Goal: Information Seeking & Learning: Check status

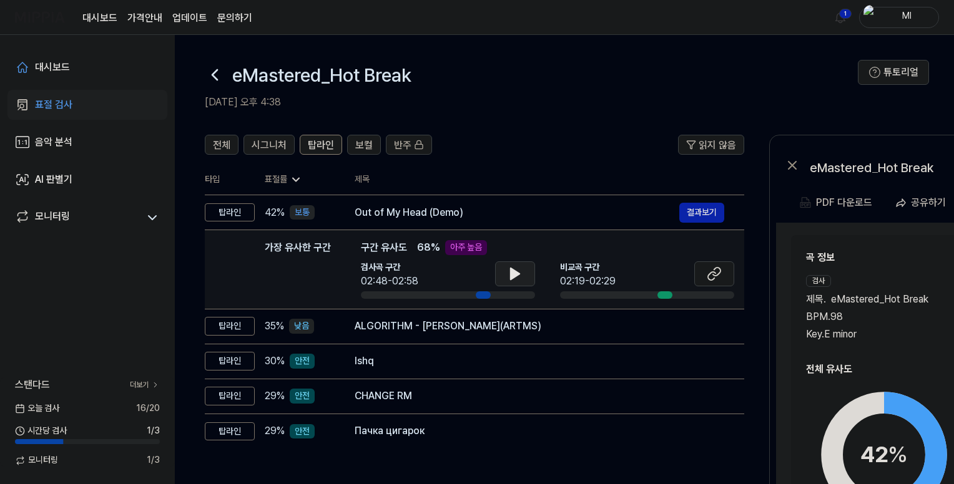
click at [514, 277] on icon at bounding box center [515, 273] width 9 height 11
click at [521, 272] on icon at bounding box center [514, 274] width 15 height 15
click at [717, 274] on icon at bounding box center [716, 272] width 7 height 8
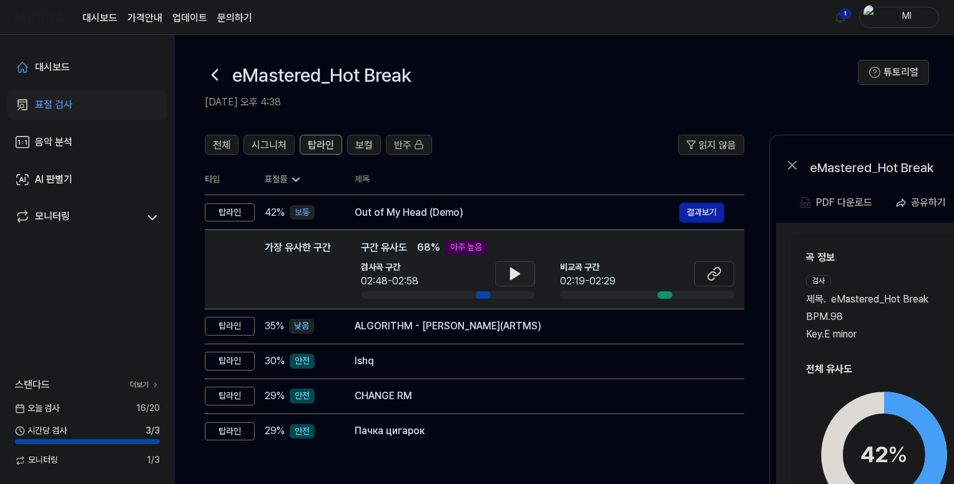
click at [515, 273] on icon at bounding box center [515, 273] width 9 height 11
click at [514, 273] on icon at bounding box center [514, 274] width 15 height 15
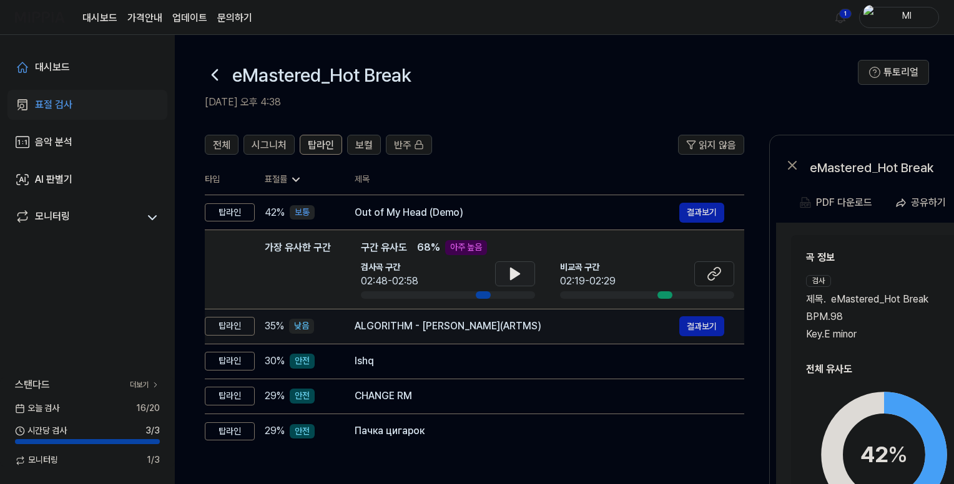
click at [499, 327] on div "ALGORITHM - [PERSON_NAME](ARTMS)" at bounding box center [517, 326] width 325 height 15
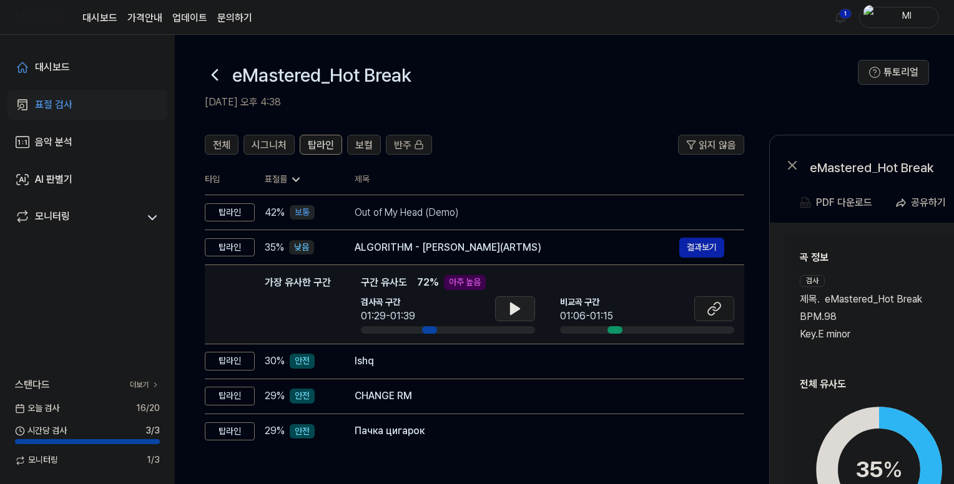
click at [512, 311] on icon at bounding box center [515, 308] width 9 height 11
click at [513, 310] on icon at bounding box center [512, 309] width 2 height 10
click at [722, 308] on button at bounding box center [714, 308] width 40 height 25
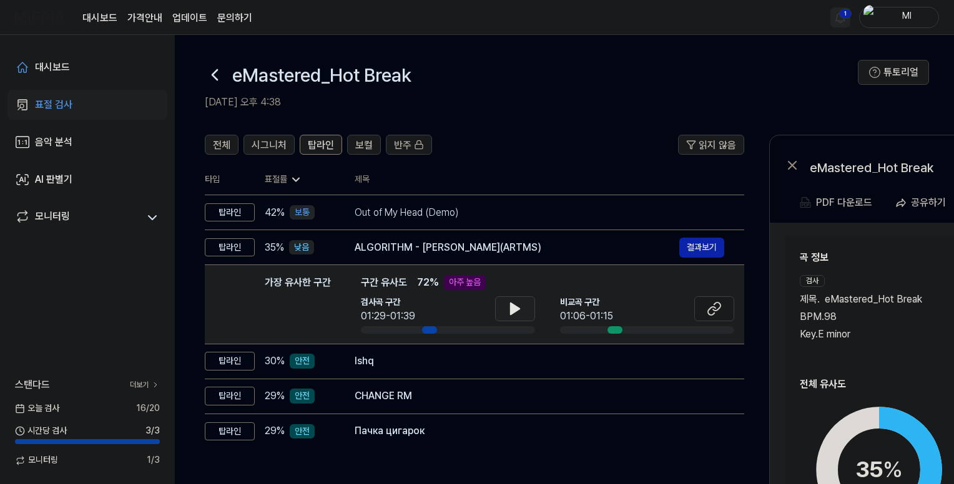
click at [846, 17] on html "대시보드 가격안내 업데이트 문의하기 1 Ml 대시보드 표절 검사 음악 분석 AI 판별기 모니터링 스탠다드 더보기 [DATE] 검사 16 / 2…" at bounding box center [477, 242] width 954 height 484
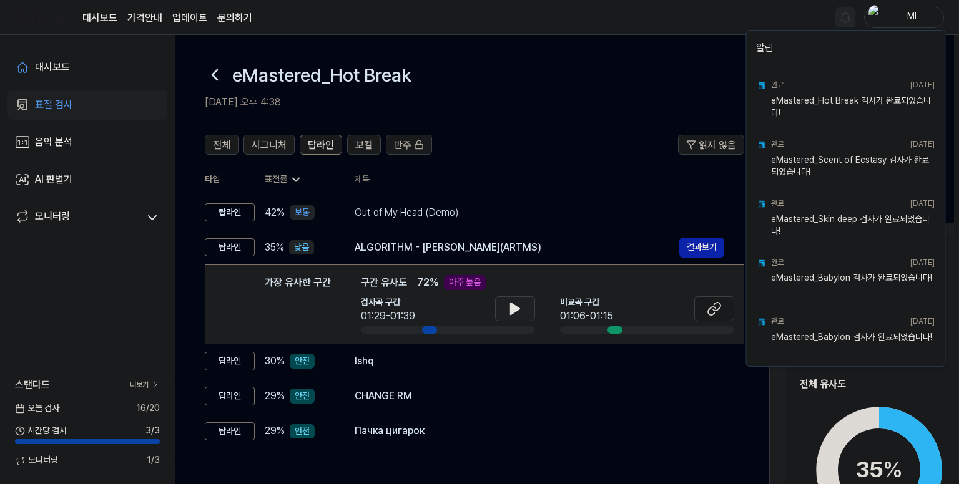
click at [691, 23] on html "대시보드 가격안내 업데이트 문의하기 Ml 대시보드 표절 검사 음악 분석 AI 판별기 모니터링 스탠다드 더보기 [DATE] 검사 16 / 20 …" at bounding box center [479, 242] width 959 height 484
